Goal: Information Seeking & Learning: Check status

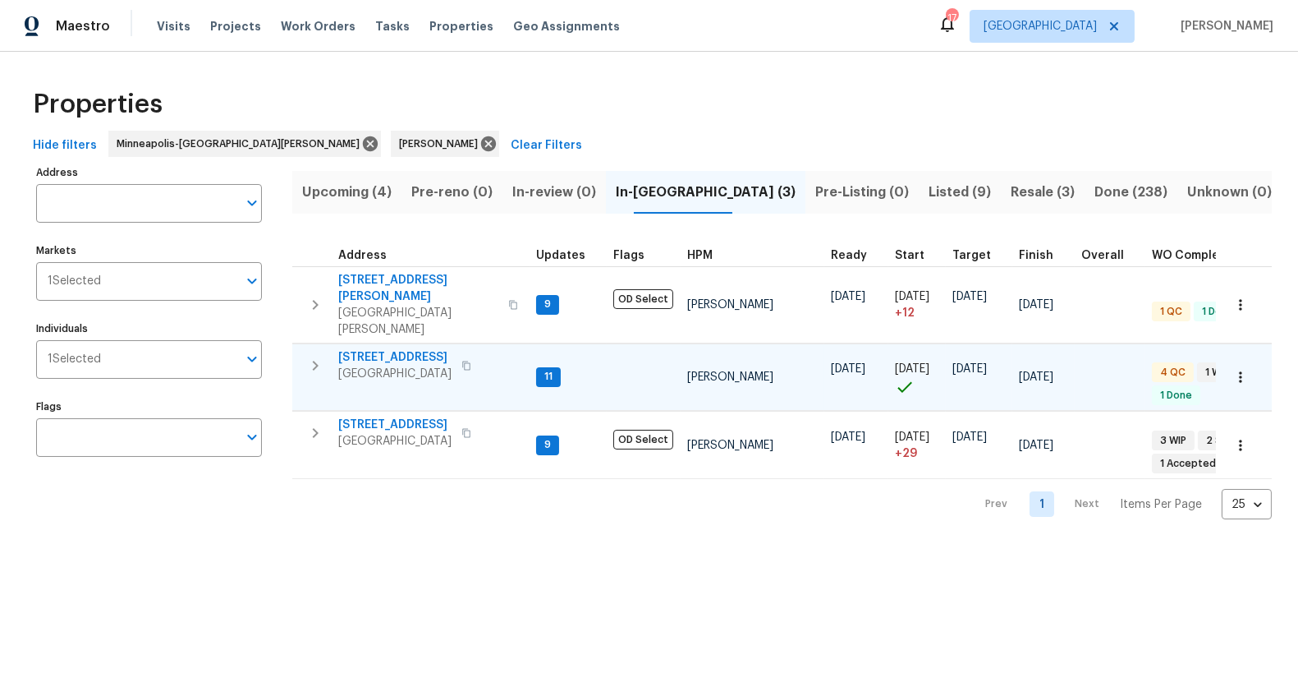
click at [401, 349] on span "[STREET_ADDRESS]" at bounding box center [394, 357] width 113 height 16
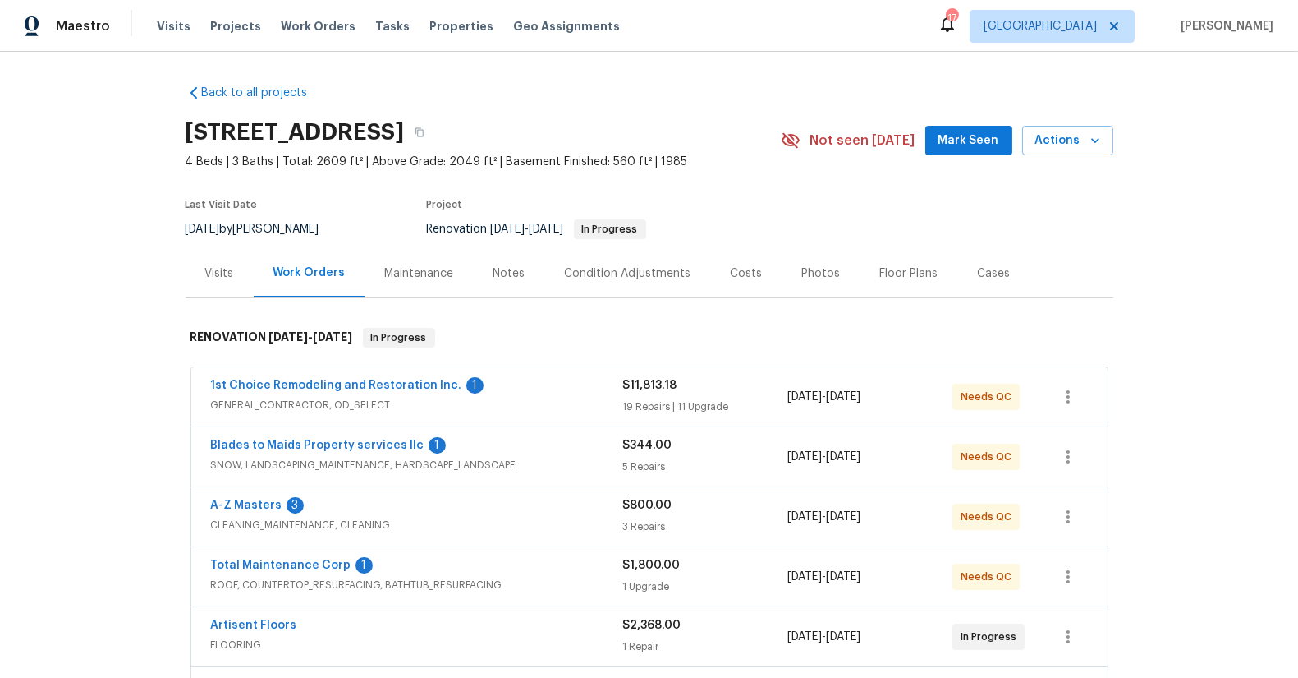
click at [733, 273] on div "Costs" at bounding box center [747, 273] width 32 height 16
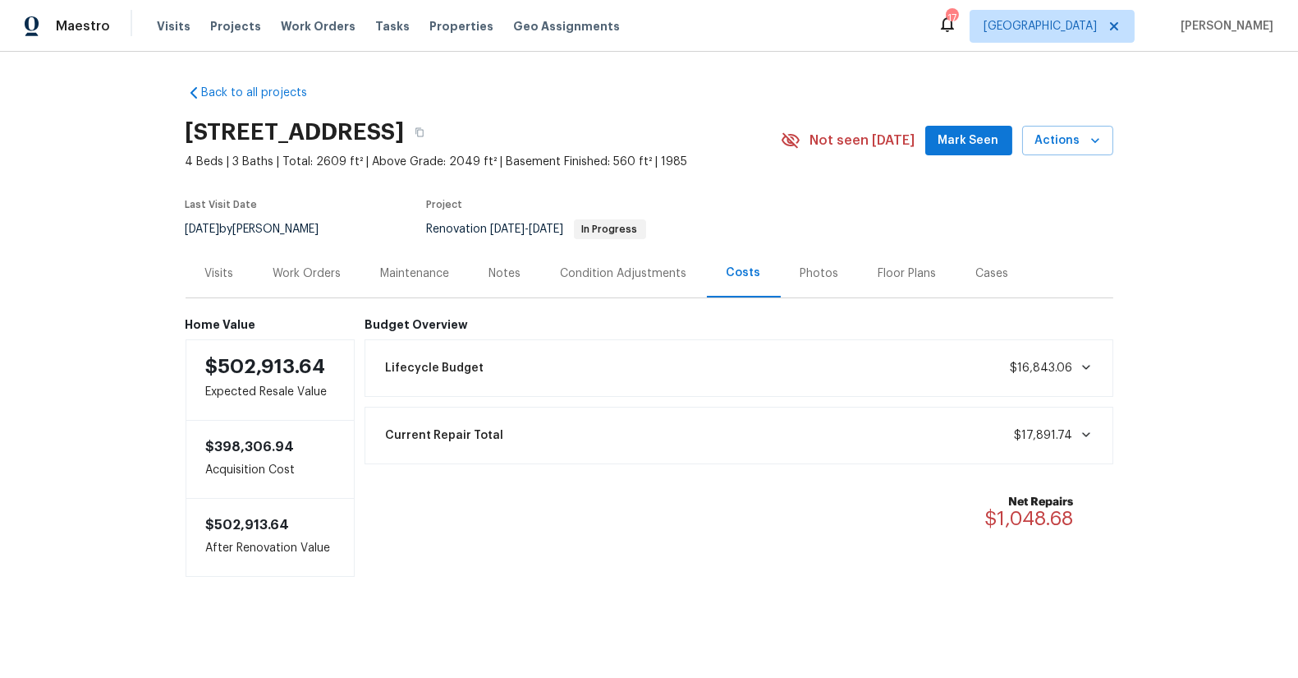
click at [1087, 357] on div "Lifecycle Budget $16,843.06" at bounding box center [739, 368] width 728 height 36
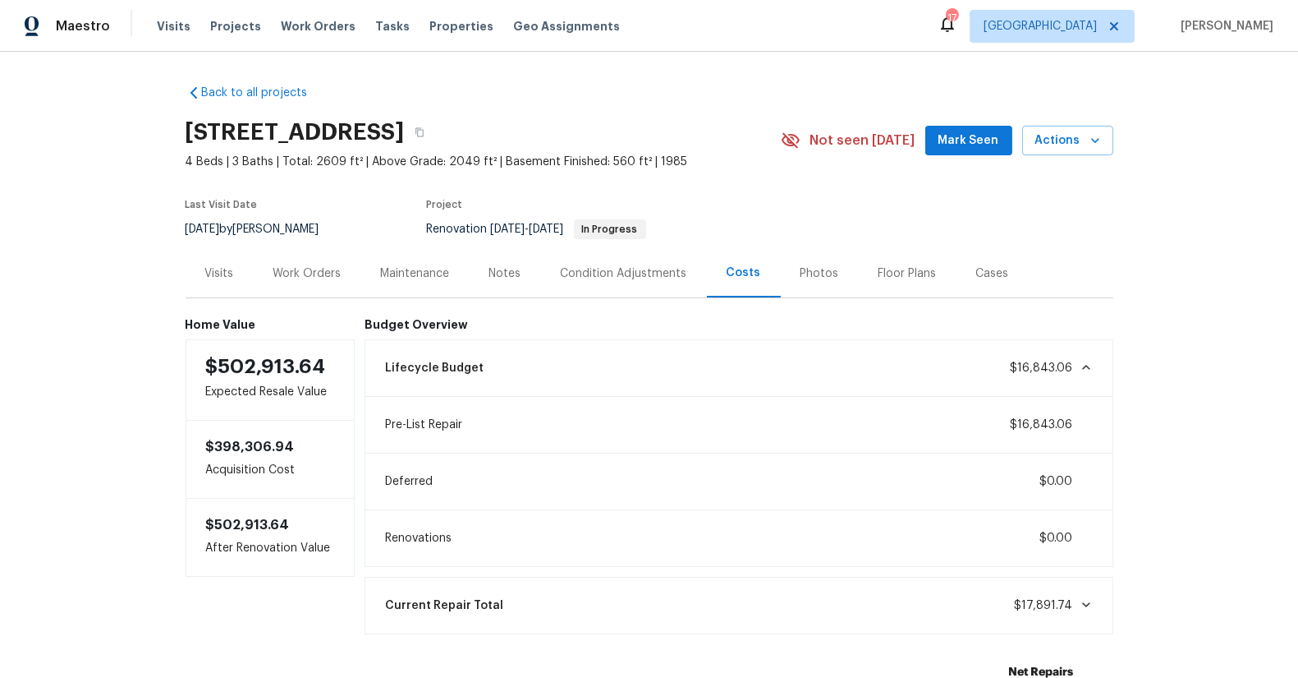
click at [1084, 361] on icon at bounding box center [1086, 367] width 13 height 13
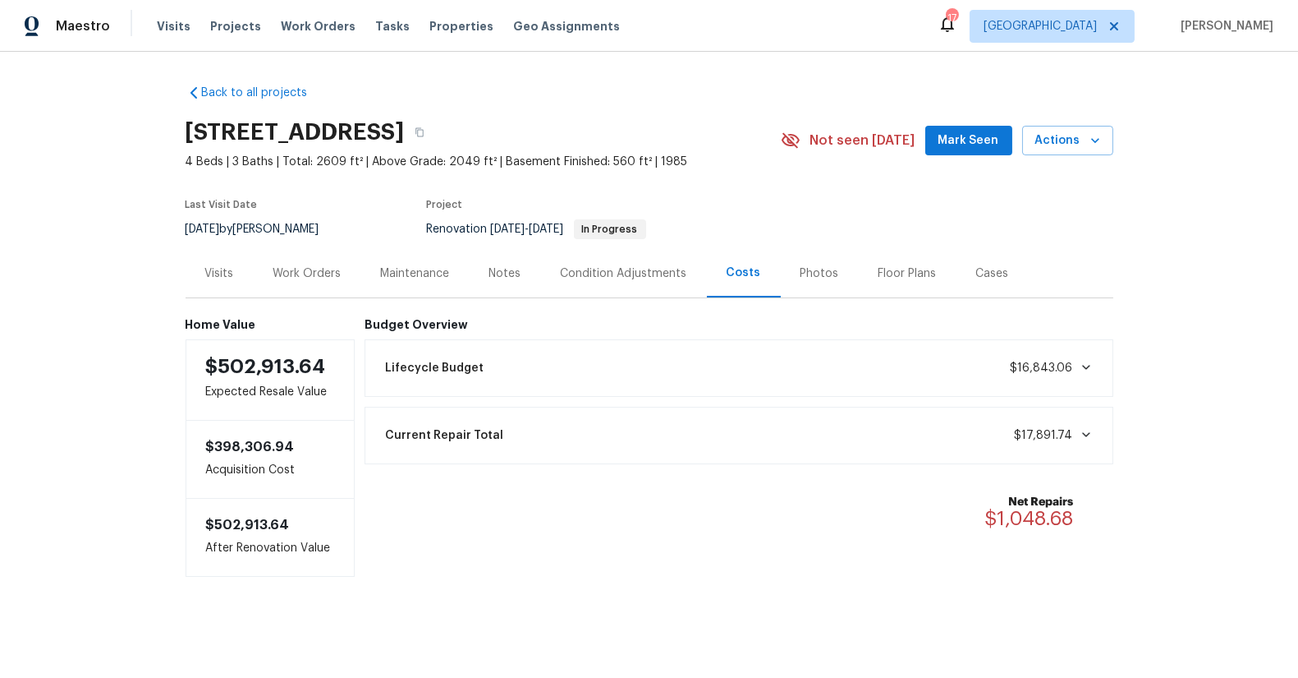
click at [108, 457] on div "Back to all projects 1531 Briarknoll Cir, Arden Hills, MN 55112 4 Beds | 3 Bath…" at bounding box center [649, 363] width 1298 height 623
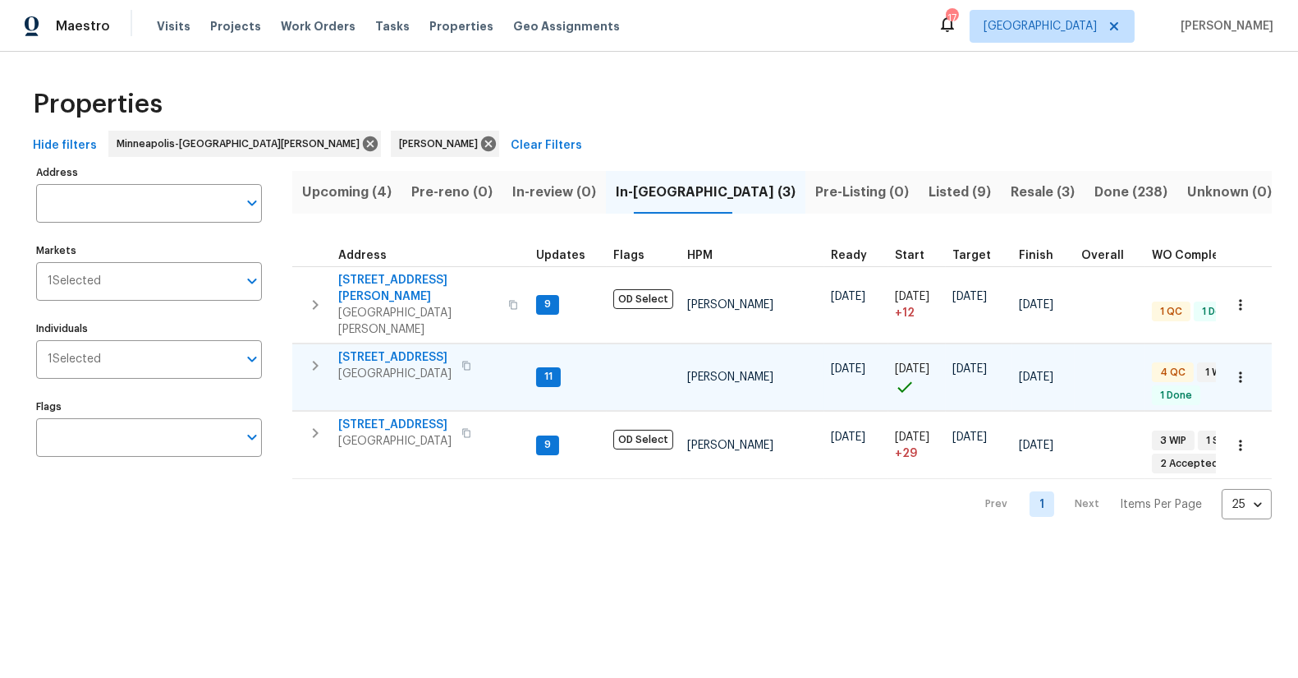
click at [399, 349] on span "[STREET_ADDRESS]" at bounding box center [394, 357] width 113 height 16
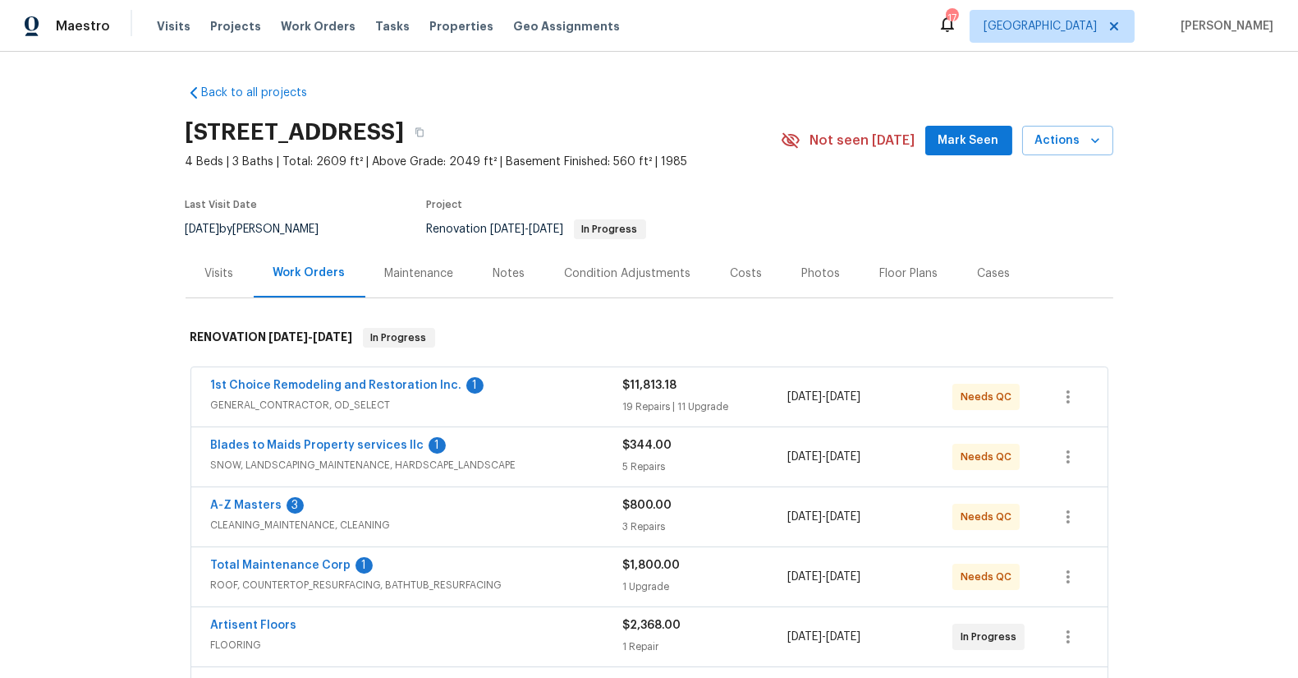
drag, startPoint x: 134, startPoint y: 490, endPoint x: 184, endPoint y: 558, distance: 84.6
click at [134, 491] on div "Back to all projects 1531 Briarknoll Cir, Arden Hills, MN 55112 4 Beds | 3 Bath…" at bounding box center [649, 365] width 1298 height 626
click at [375, 389] on link "1st Choice Remodeling and Restoration Inc." at bounding box center [336, 384] width 251 height 11
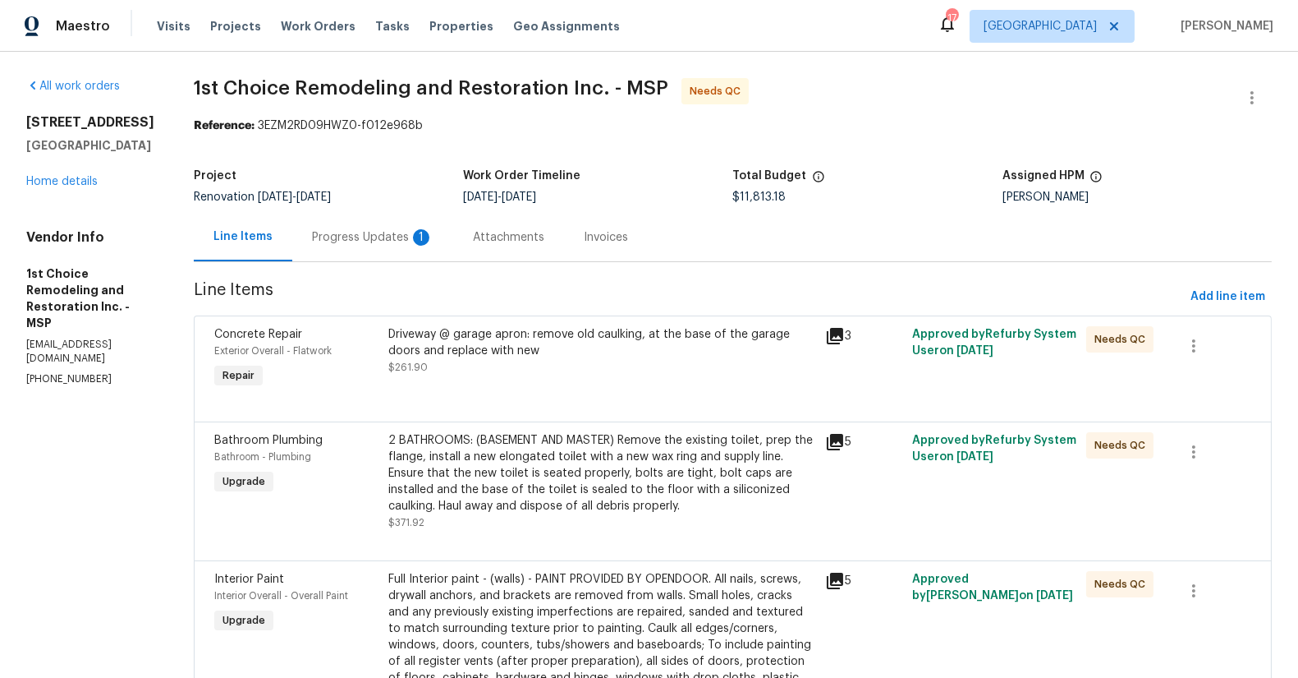
click at [384, 237] on div "Progress Updates 1" at bounding box center [373, 237] width 122 height 16
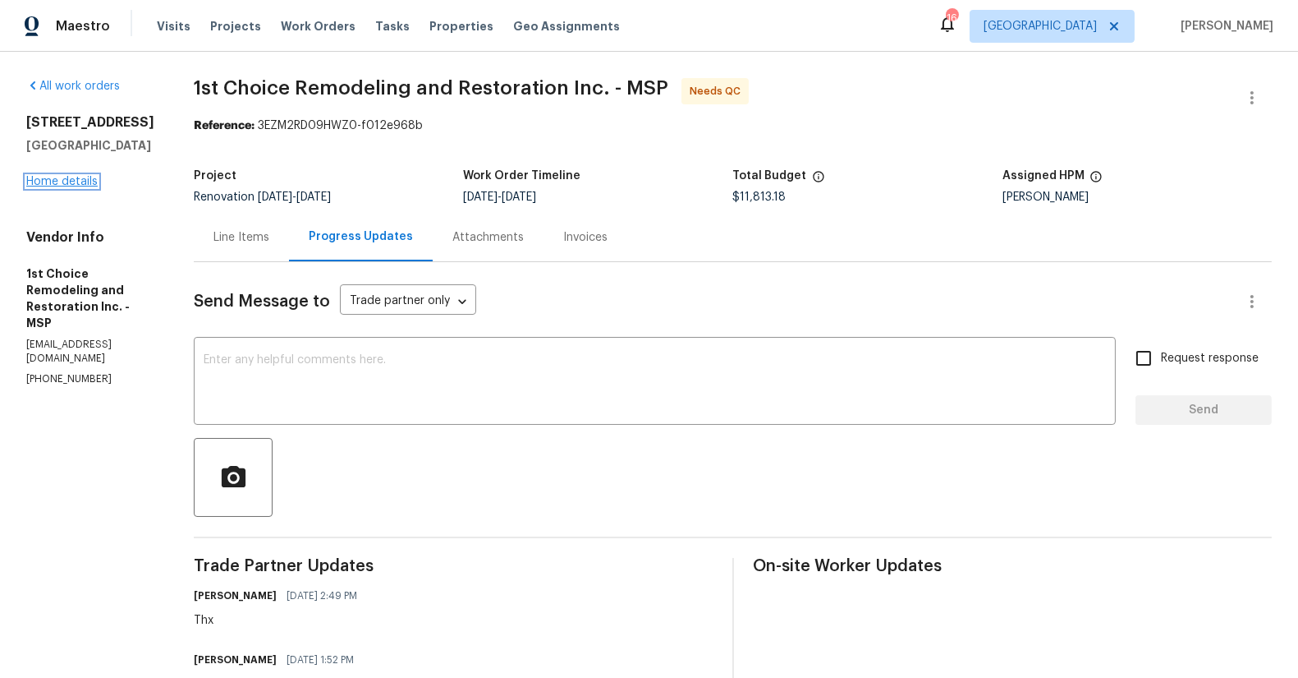
click at [78, 179] on link "Home details" at bounding box center [61, 181] width 71 height 11
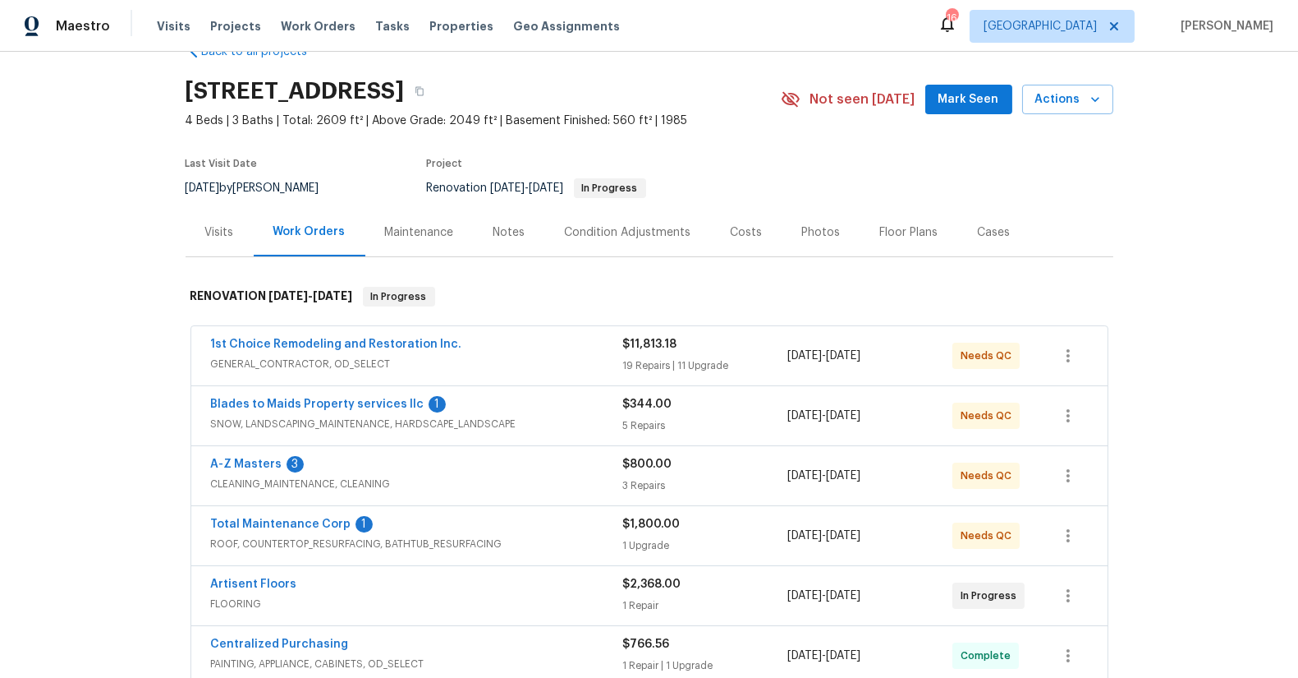
scroll to position [75, 0]
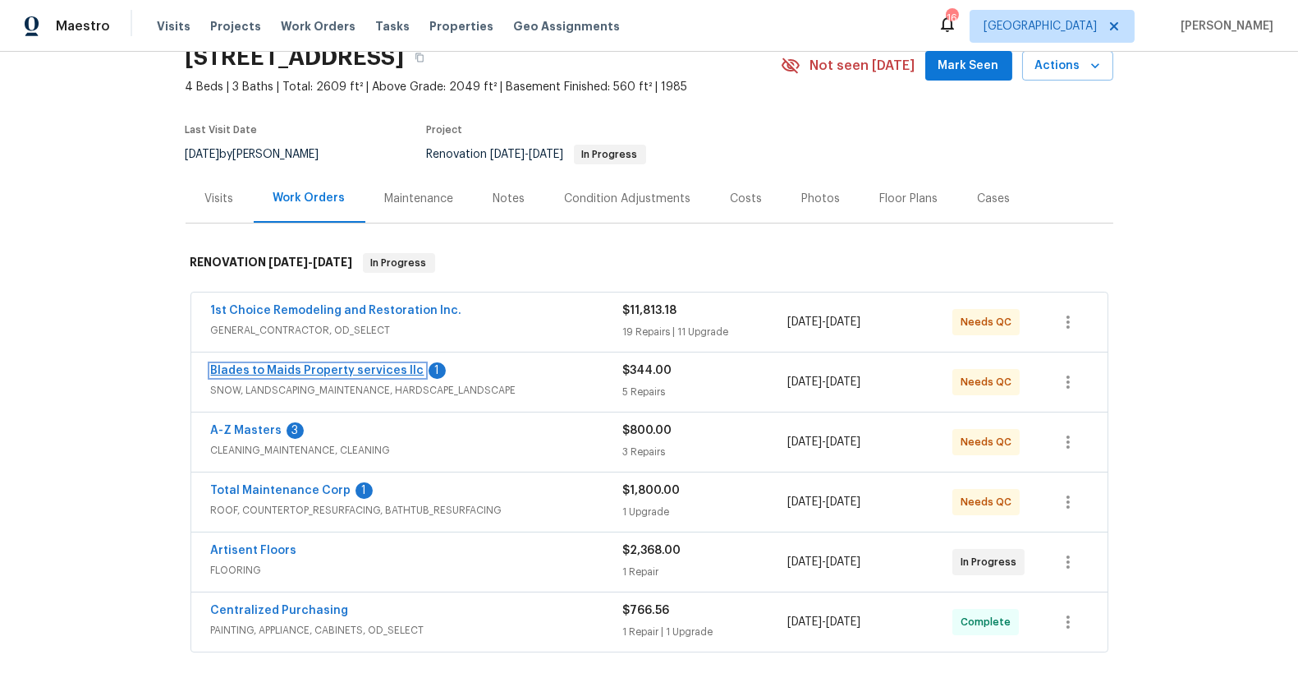
click at [346, 365] on link "Blades to Maids Property services llc" at bounding box center [318, 370] width 214 height 11
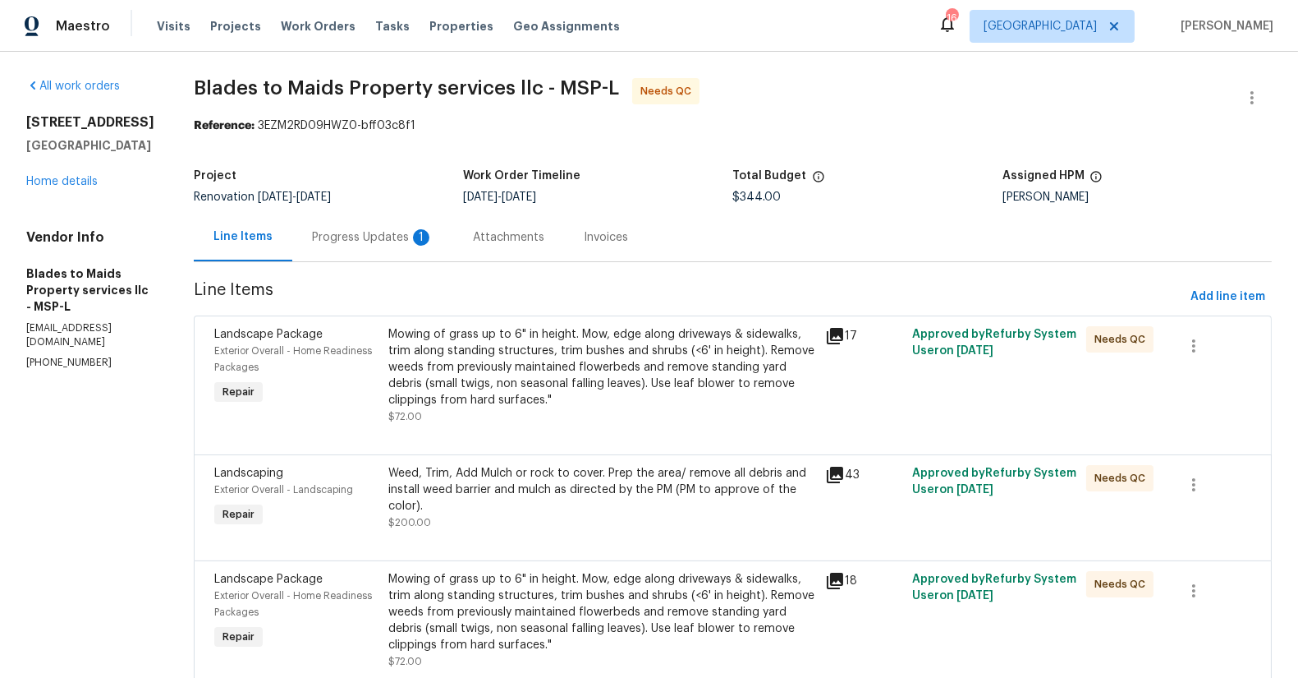
click at [356, 227] on div "Progress Updates 1" at bounding box center [372, 237] width 161 height 48
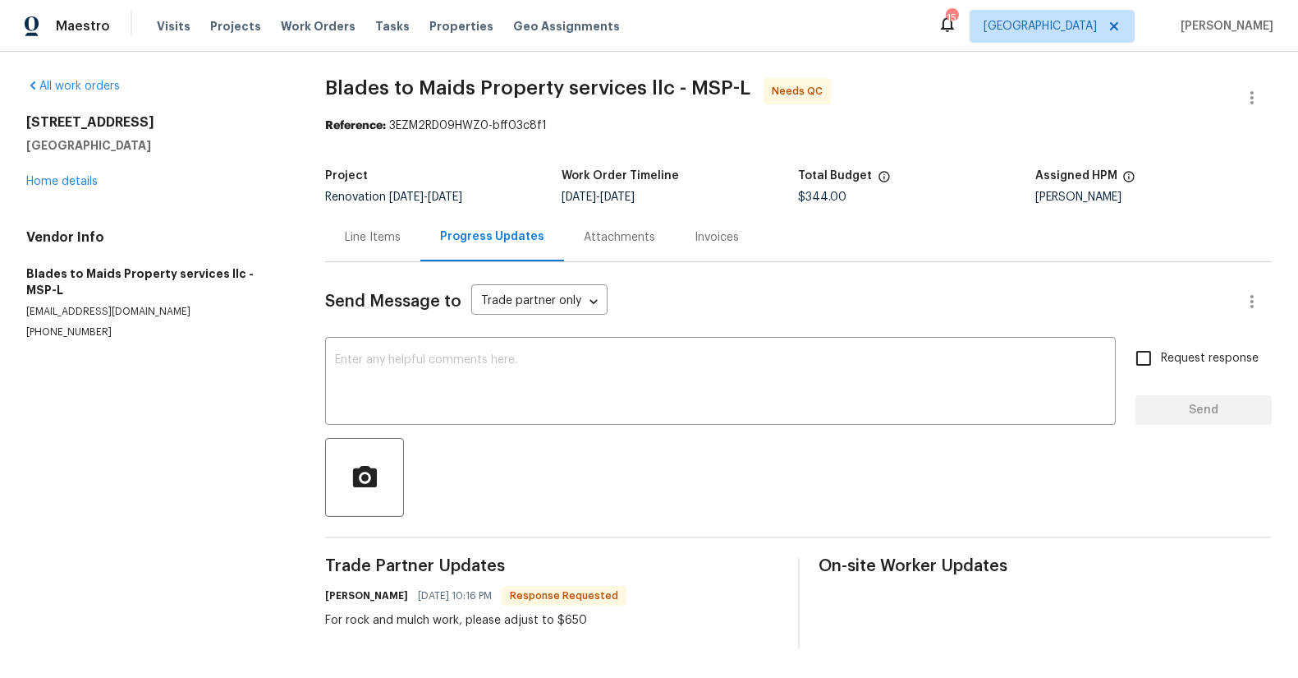
scroll to position [10, 0]
click at [71, 176] on link "Home details" at bounding box center [61, 181] width 71 height 11
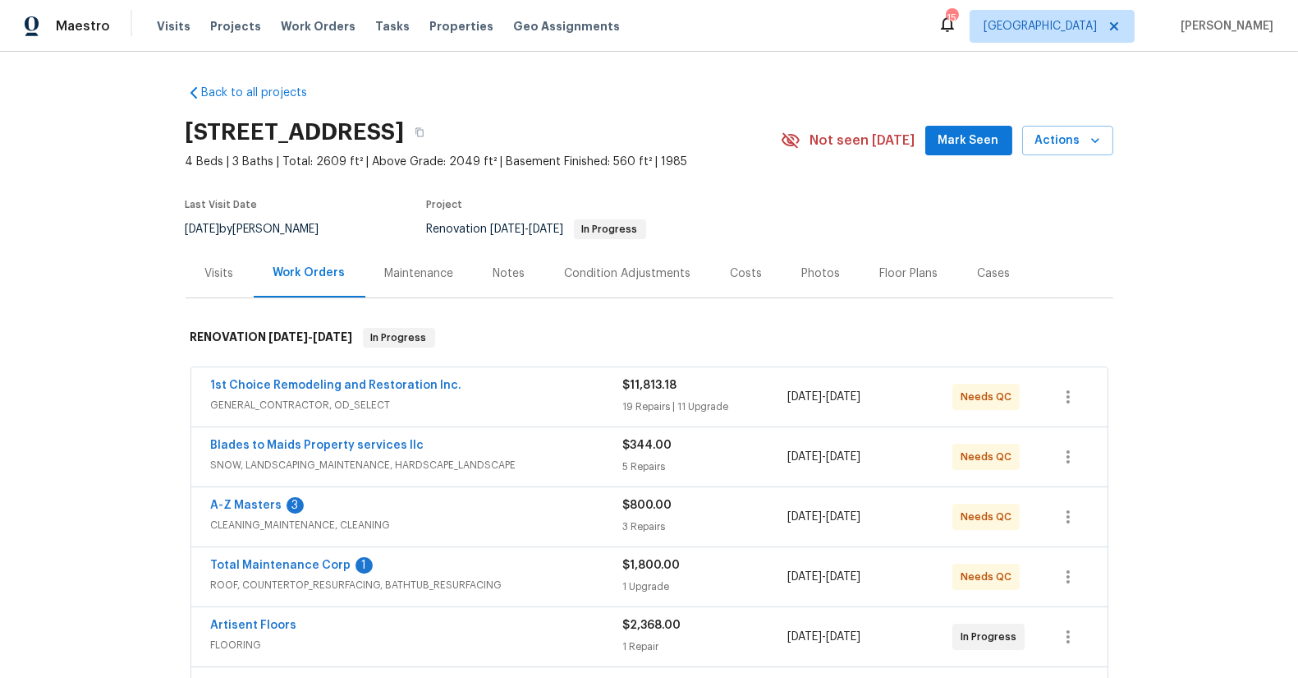
click at [950, 135] on span "Mark Seen" at bounding box center [969, 141] width 61 height 21
click at [162, 416] on div "Back to all projects 1531 Briarknoll Cir, Arden Hills, MN 55112 4 Beds | 3 Bath…" at bounding box center [649, 365] width 1298 height 626
